Goal: Communication & Community: Share content

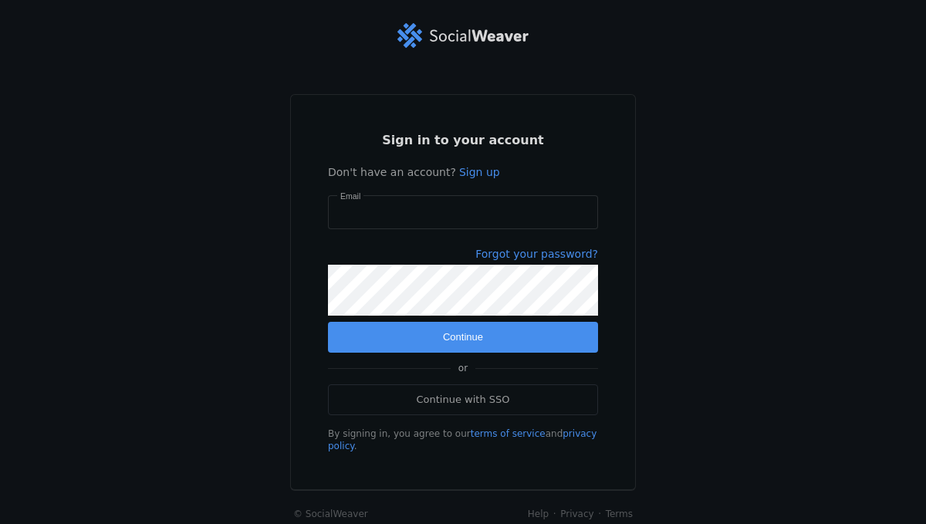
type input "[PERSON_NAME][EMAIL_ADDRESS][PERSON_NAME][DOMAIN_NAME]"
click at [443, 332] on span "Continue" at bounding box center [463, 336] width 40 height 15
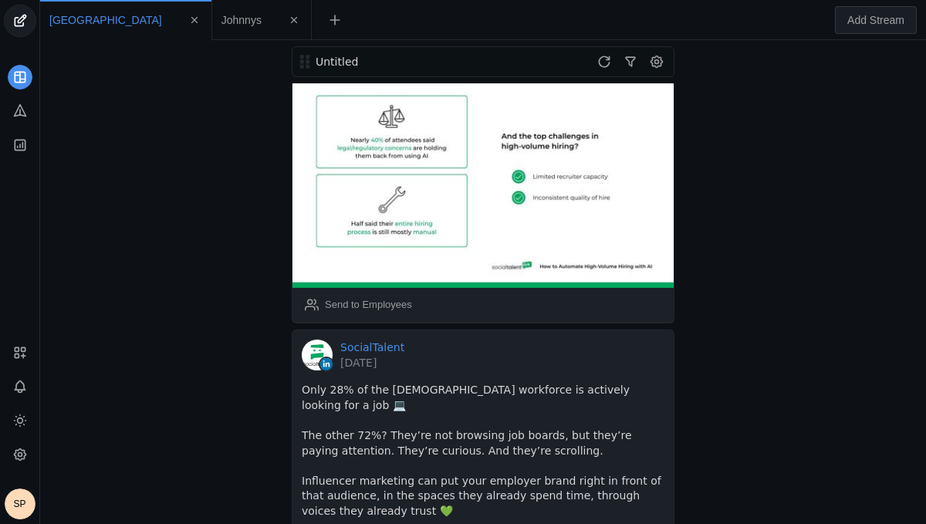
scroll to position [340, 0]
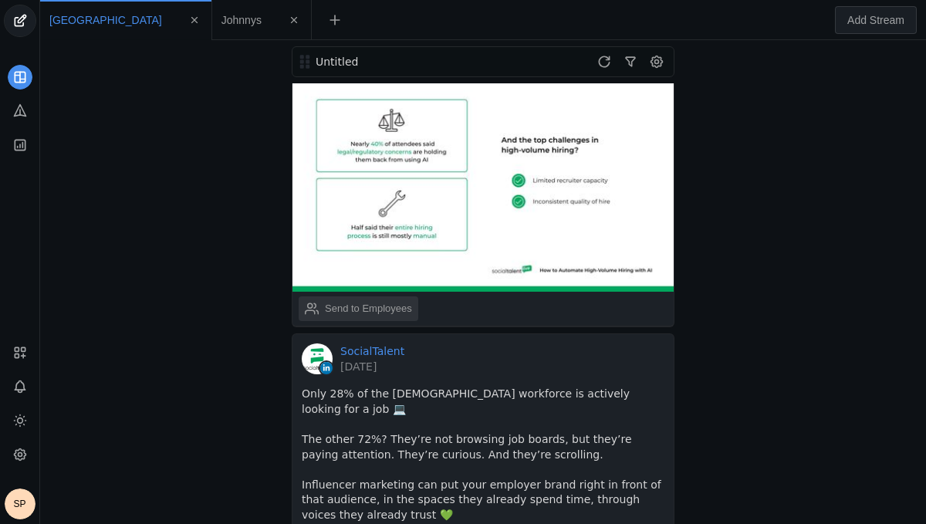
click at [358, 309] on div "Send to Employees" at bounding box center [368, 308] width 87 height 15
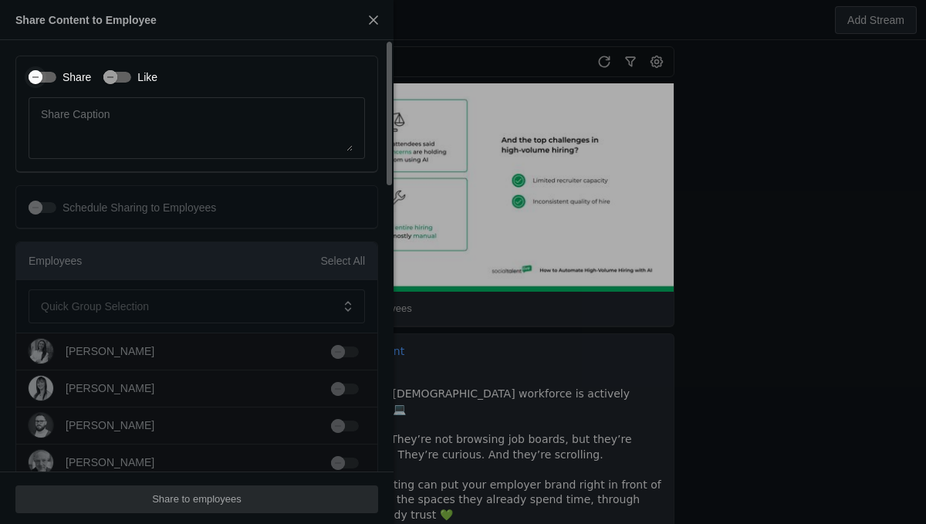
click at [42, 73] on div "button" at bounding box center [36, 77] width 14 height 14
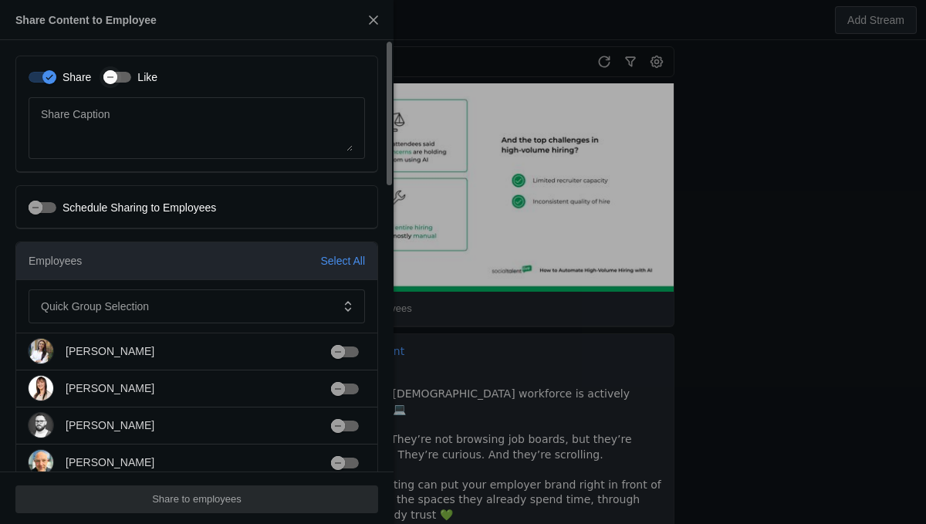
click at [116, 73] on div "button" at bounding box center [110, 77] width 14 height 14
click at [335, 262] on div "Select All" at bounding box center [342, 260] width 45 height 15
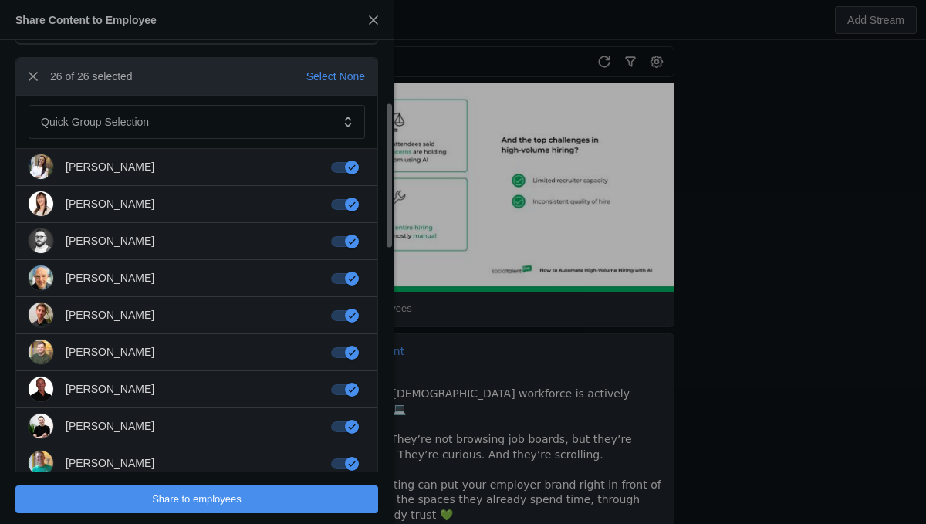
scroll to position [185, 0]
click at [196, 498] on span "Share to employees" at bounding box center [196, 498] width 89 height 15
